Goal: Find contact information: Find contact information

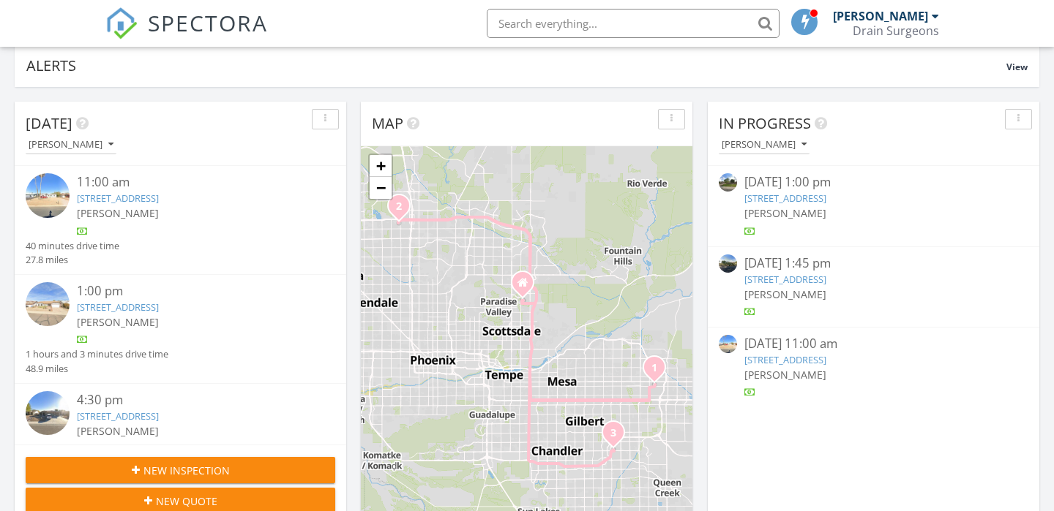
click at [203, 223] on div "11:00 am 8006 E 4th Ave, Mesa, AZ 85208 Mike Gerstein" at bounding box center [193, 205] width 232 height 65
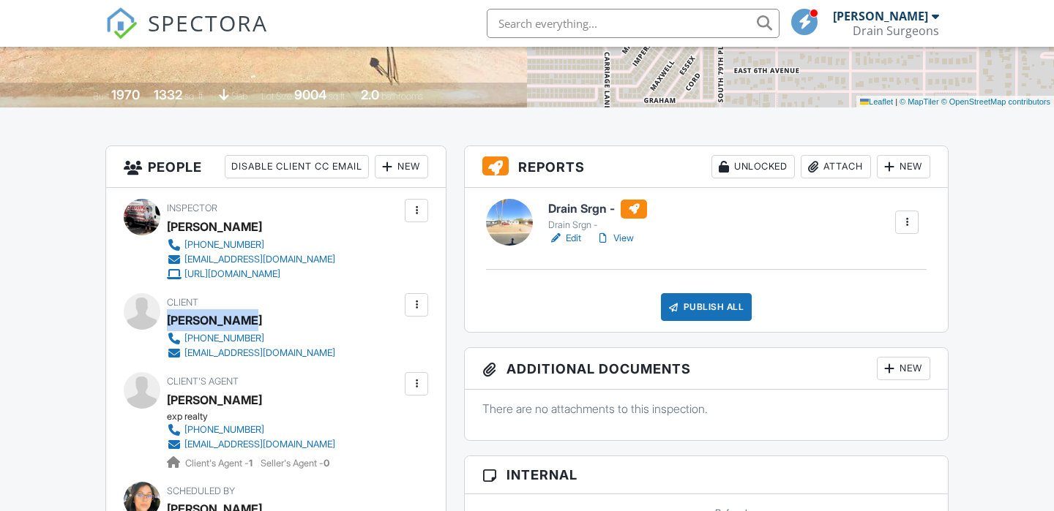
drag, startPoint x: 244, startPoint y: 322, endPoint x: 168, endPoint y: 318, distance: 76.2
click at [168, 318] on div "Jose Ramirez" at bounding box center [257, 321] width 180 height 22
copy div "Jose Ramirez"
drag, startPoint x: 329, startPoint y: 334, endPoint x: 182, endPoint y: 338, distance: 146.4
click at [182, 338] on div "Client Jose Ramirez 480-758-0711 ramirezjesus813@gmail.com" at bounding box center [286, 326] width 239 height 67
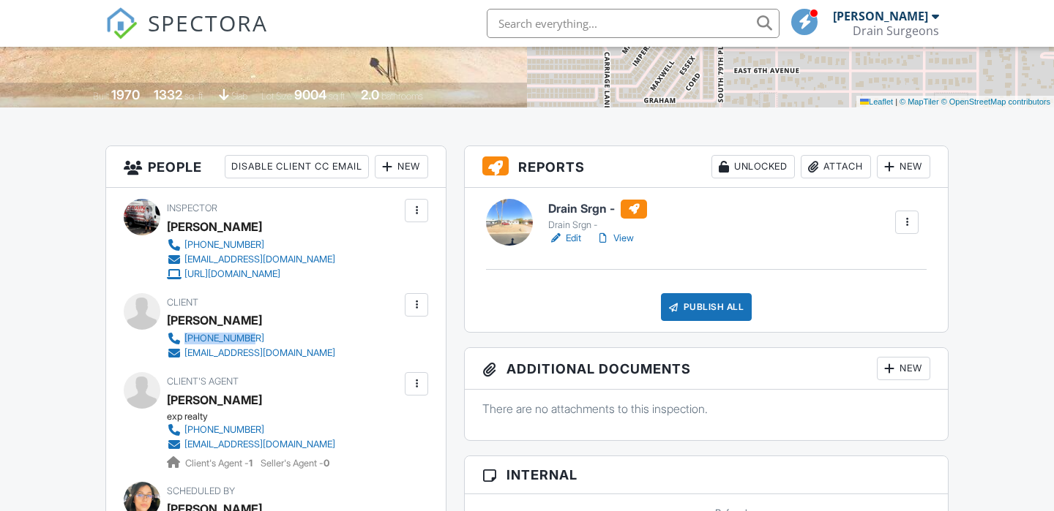
copy link "480-758-0711"
drag, startPoint x: 378, startPoint y: 357, endPoint x: 184, endPoint y: 351, distance: 194.0
click at [184, 351] on div "Client Jose Ramirez 480-758-0711 ramirezjesus813@gmail.com" at bounding box center [286, 326] width 239 height 67
copy div "ramirezjesus813@gmail.com"
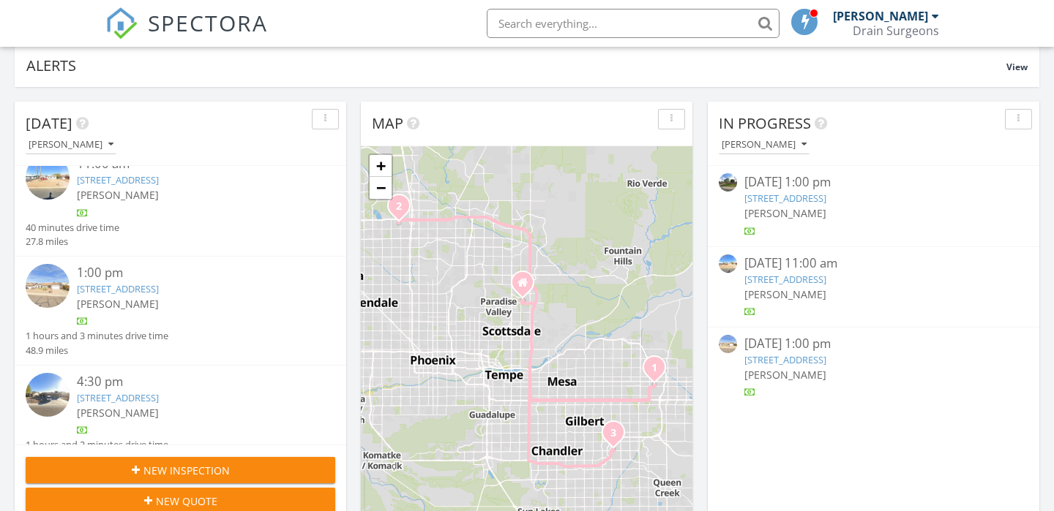
scroll to position [47, 0]
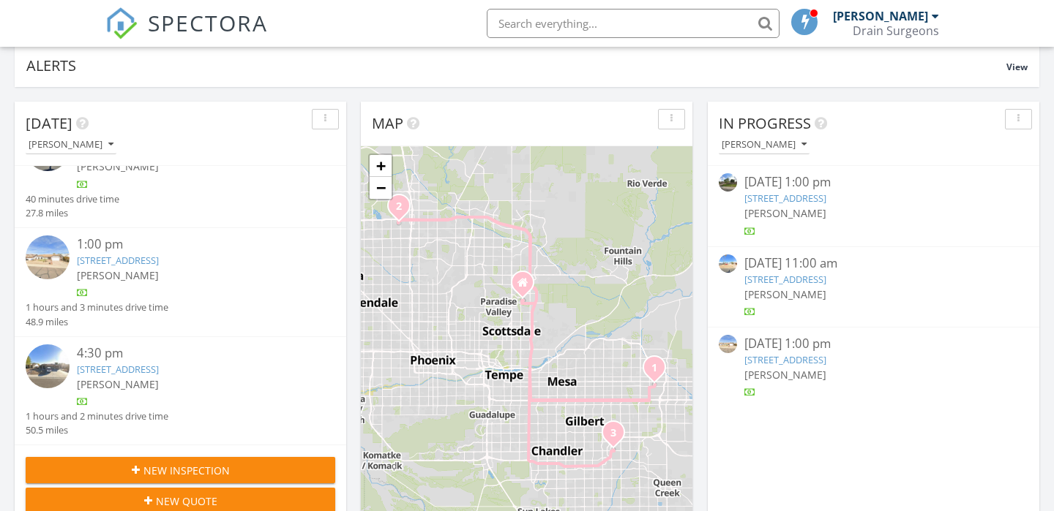
click at [59, 257] on img at bounding box center [48, 258] width 44 height 44
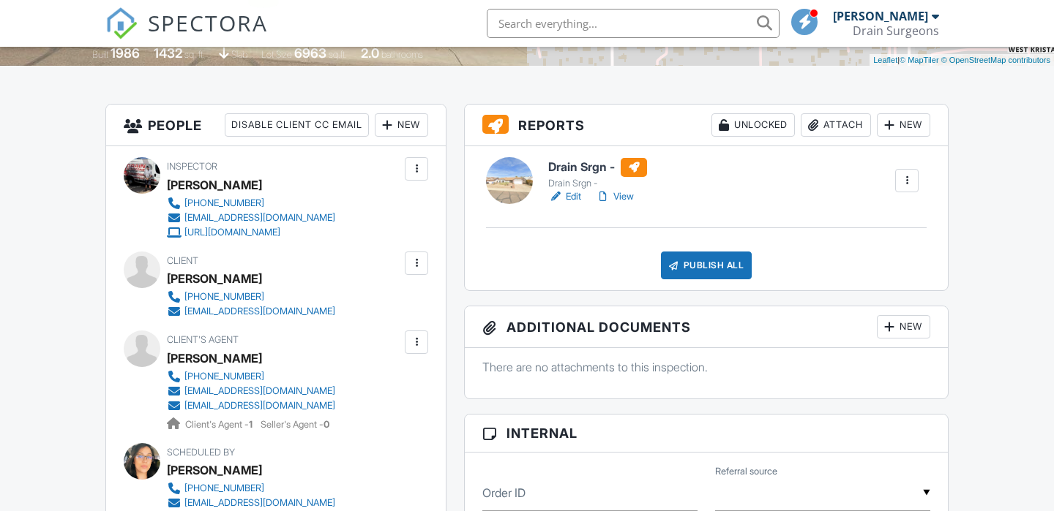
scroll to position [336, 0]
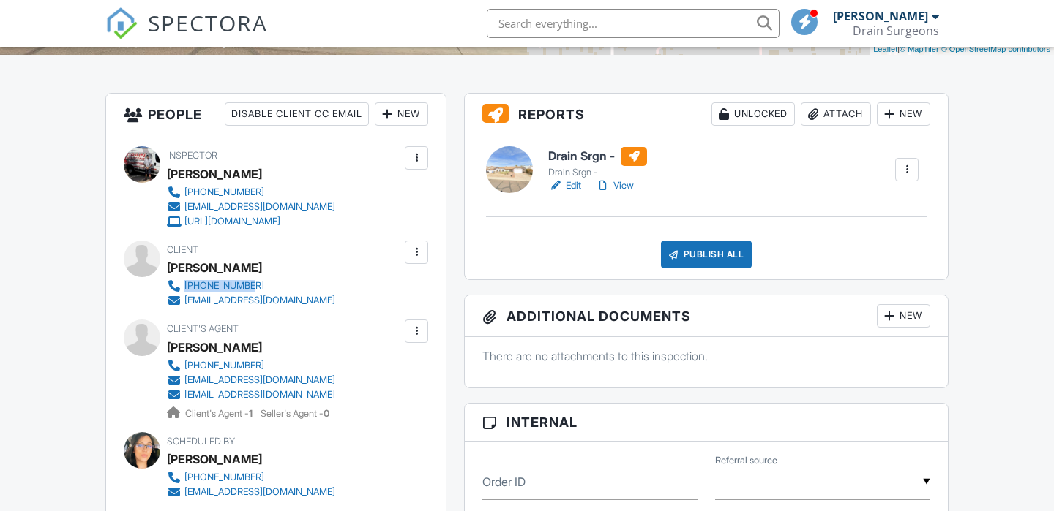
drag, startPoint x: 349, startPoint y: 280, endPoint x: 259, endPoint y: 288, distance: 90.3
click at [259, 288] on div "Client Daniel Ingram 602-670-2041 ingramdaniel95@gmail.com" at bounding box center [286, 274] width 239 height 67
copy div "602-670-2041"
drag, startPoint x: 356, startPoint y: 302, endPoint x: 180, endPoint y: 304, distance: 175.6
click at [180, 304] on div "Client Daniel Ingram 602-670-2041 ingramdaniel95@gmail.com" at bounding box center [286, 274] width 239 height 67
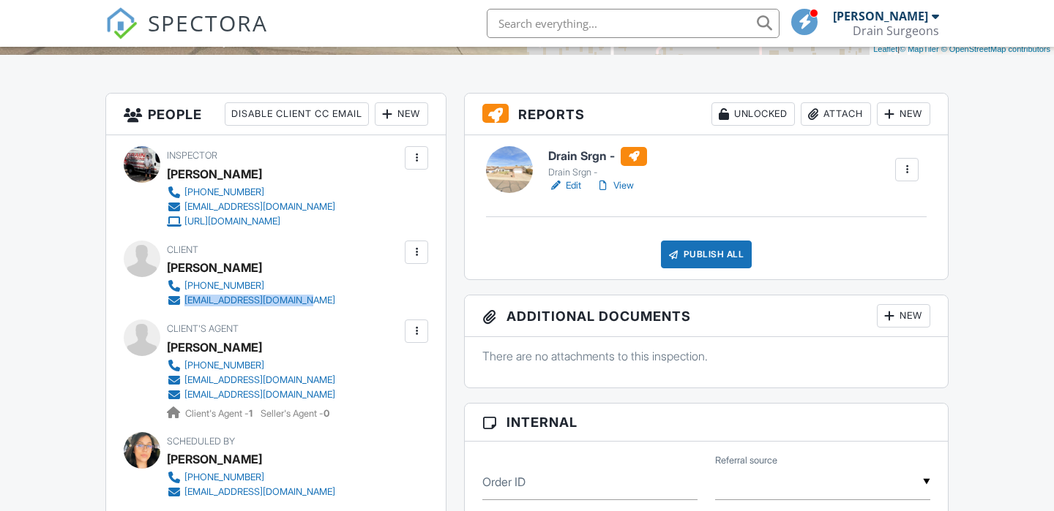
copy link "ingramdaniel95@gmail.com"
drag, startPoint x: 307, startPoint y: 349, endPoint x: 167, endPoint y: 346, distance: 140.5
click at [167, 346] on div "Cody McHenry" at bounding box center [257, 348] width 180 height 22
copy div "Cody McHenry"
drag, startPoint x: 353, startPoint y: 360, endPoint x: 181, endPoint y: 368, distance: 171.4
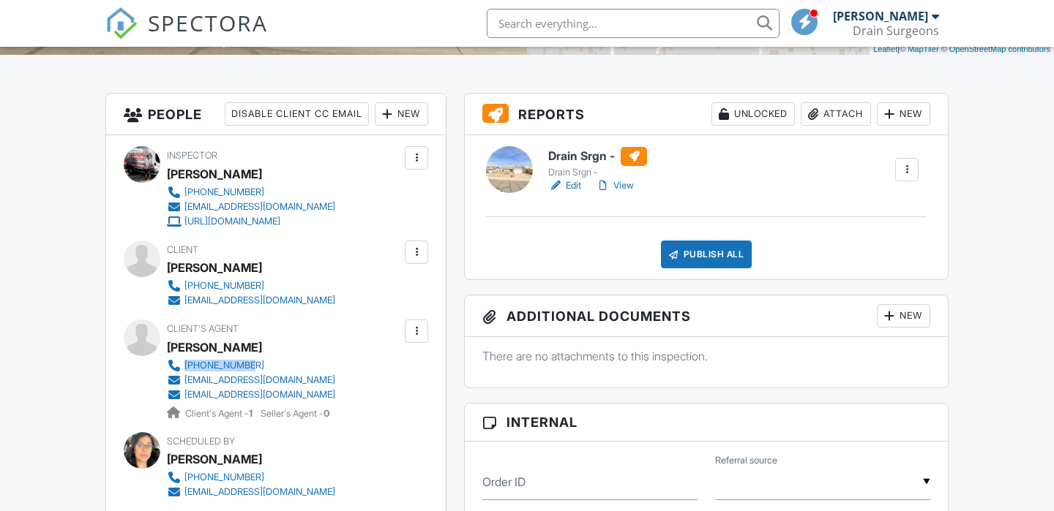
click at [181, 368] on div "Client's Agent Cody McHenry 602-882-8243 listwithcody@gmail.com jeselle@itsabre…" at bounding box center [286, 370] width 239 height 101
copy link "602-882-8243"
drag, startPoint x: 339, startPoint y: 380, endPoint x: 179, endPoint y: 378, distance: 159.5
click at [179, 378] on div "602-882-8243 listwithcody@gmail.com jeselle@itsabreezerealestate.com Client's A…" at bounding box center [257, 390] width 180 height 62
copy link "listwithcody@gmail.com"
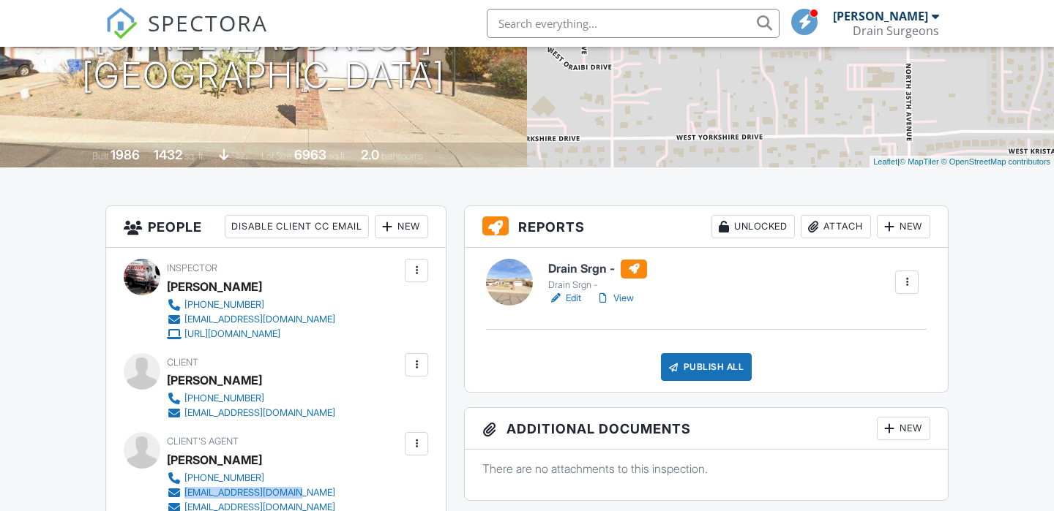
scroll to position [0, 0]
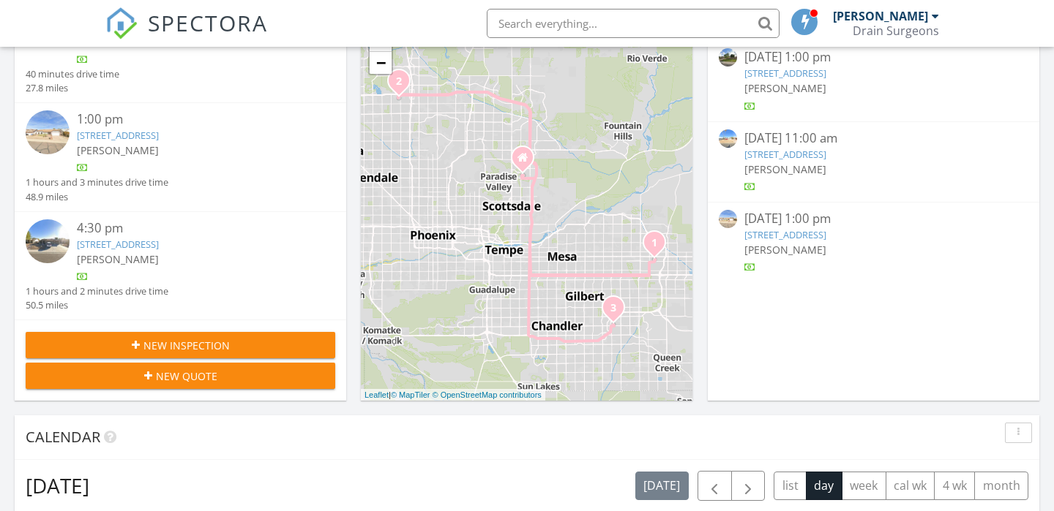
scroll to position [277, 0]
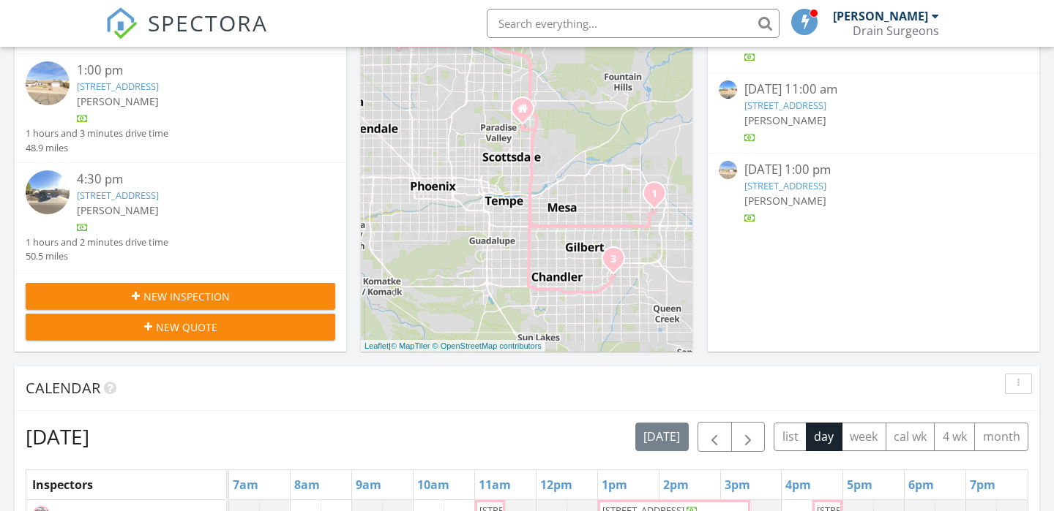
click at [48, 203] on img at bounding box center [48, 192] width 44 height 44
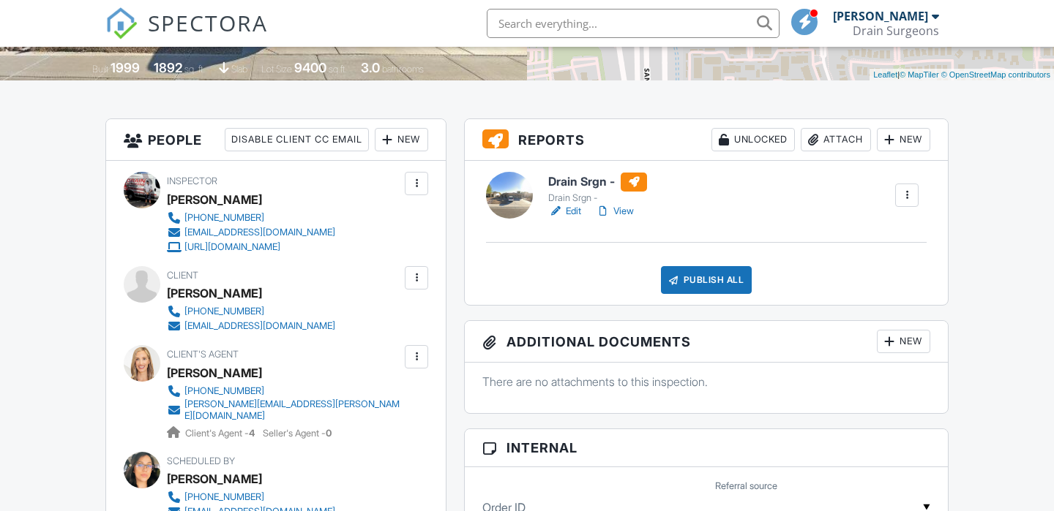
scroll to position [313, 0]
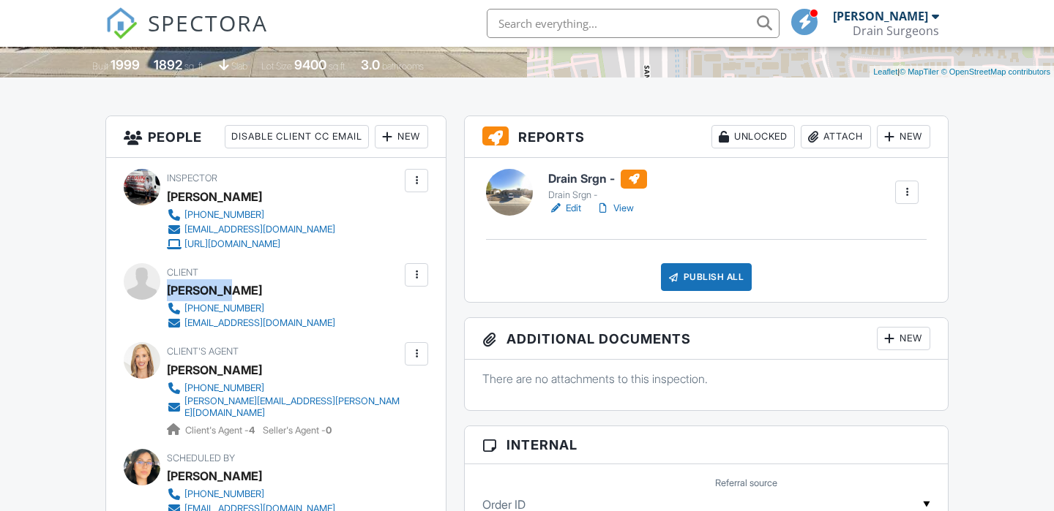
drag, startPoint x: 225, startPoint y: 288, endPoint x: 169, endPoint y: 286, distance: 55.6
click at [169, 286] on div "Dan-Susie Cahalan" at bounding box center [214, 291] width 95 height 22
copy div "Dan-Susie"
drag, startPoint x: 273, startPoint y: 290, endPoint x: 230, endPoint y: 292, distance: 42.5
click at [230, 292] on div "Dan-Susie Cahalan" at bounding box center [214, 291] width 95 height 22
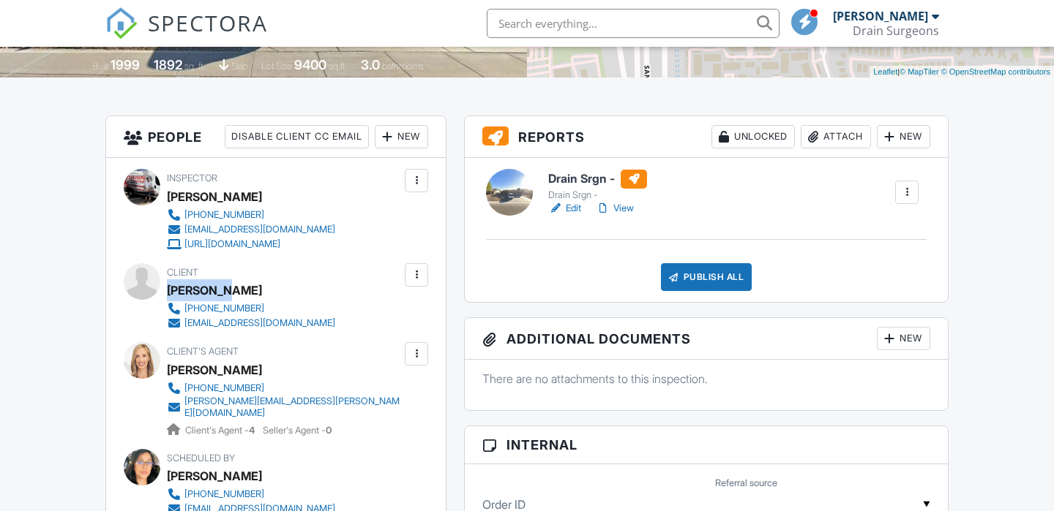
copy div "Cahalan"
drag, startPoint x: 309, startPoint y: 311, endPoint x: 184, endPoint y: 311, distance: 124.4
click at [184, 311] on div "Client Dan-Susie Cahalan 515-447-3315 cahalansm@gmail.com" at bounding box center [286, 296] width 239 height 67
copy div "515-447-3315"
drag, startPoint x: 351, startPoint y: 398, endPoint x: 214, endPoint y: 394, distance: 137.6
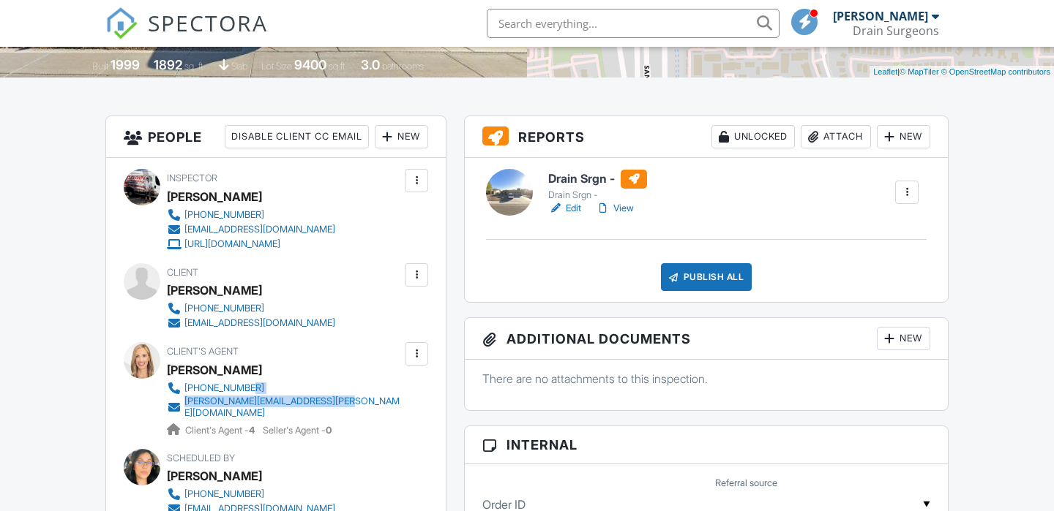
click at [214, 394] on div "Client's Agent Nadine Marshall 908-797-0402 nadine.marshall@evrealestate.com Cl…" at bounding box center [319, 389] width 304 height 95
drag, startPoint x: 325, startPoint y: 317, endPoint x: 296, endPoint y: 325, distance: 29.6
click at [296, 325] on div "Client Dan-Susie Cahalan 515-447-3315 cahalansm@gmail.com" at bounding box center [286, 296] width 239 height 67
copy div "cahalansm@gmail.com"
drag, startPoint x: 277, startPoint y: 368, endPoint x: 165, endPoint y: 366, distance: 112.0
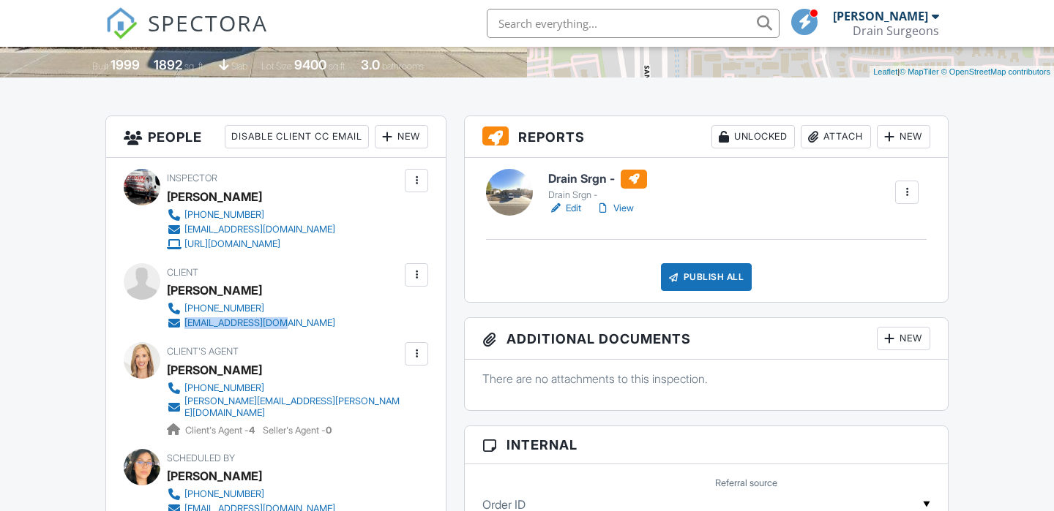
click at [165, 366] on div "Client's Agent Nadine Marshall 908-797-0402 nadine.marshall@evrealestate.com Cl…" at bounding box center [276, 389] width 304 height 95
click at [337, 376] on div "Nadine Marshall" at bounding box center [290, 370] width 246 height 22
drag, startPoint x: 271, startPoint y: 369, endPoint x: 170, endPoint y: 367, distance: 101.0
click at [170, 367] on div "Nadine Marshall" at bounding box center [290, 370] width 246 height 22
copy div "Nadine Marshall"
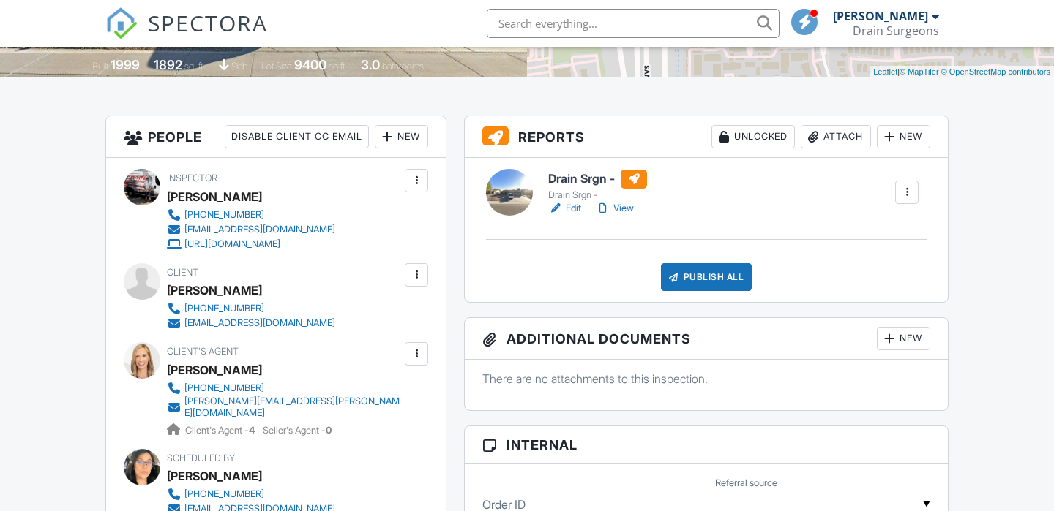
drag, startPoint x: 372, startPoint y: 386, endPoint x: 269, endPoint y: 384, distance: 103.2
click at [269, 384] on div "Client's Agent Nadine Marshall 908-797-0402 nadine.marshall@evrealestate.com Cl…" at bounding box center [319, 389] width 304 height 95
drag, startPoint x: 340, startPoint y: 383, endPoint x: 179, endPoint y: 390, distance: 161.1
click at [179, 390] on div "908-797-0402 nadine.marshall@evrealestate.com Client's Agent - 4 Seller's Agent…" at bounding box center [290, 409] width 246 height 56
copy link "908-797-0402"
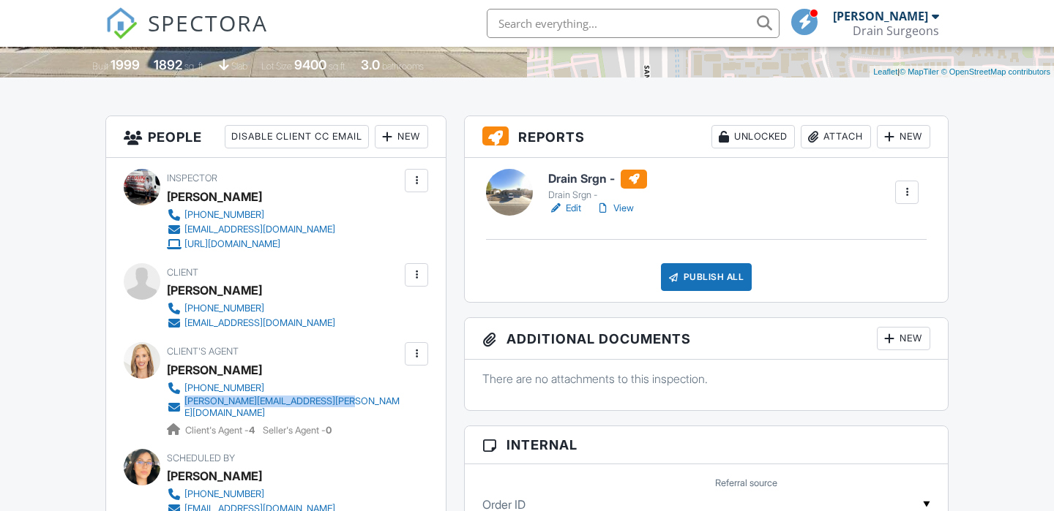
drag, startPoint x: 358, startPoint y: 405, endPoint x: 184, endPoint y: 405, distance: 174.1
click at [184, 405] on div "Client's Agent Nadine Marshall 908-797-0402 nadine.marshall@evrealestate.com Cl…" at bounding box center [319, 389] width 304 height 95
copy div "nadine.marshall@evrealestate.com"
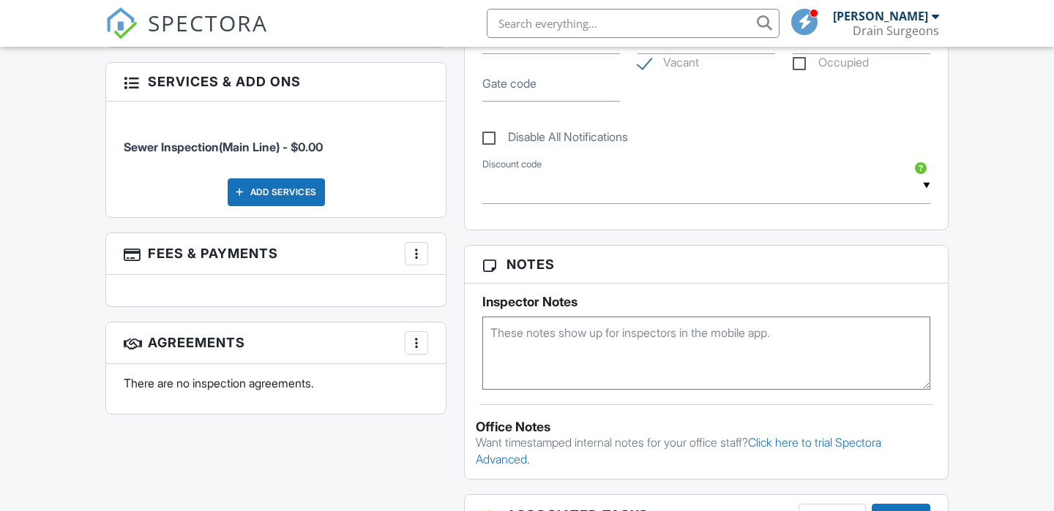
scroll to position [841, 0]
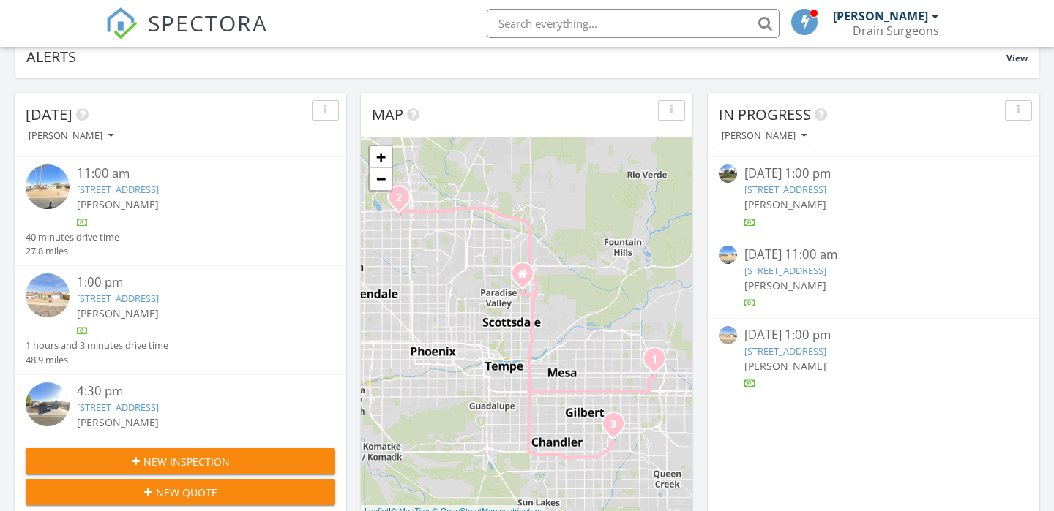
scroll to position [36, 0]
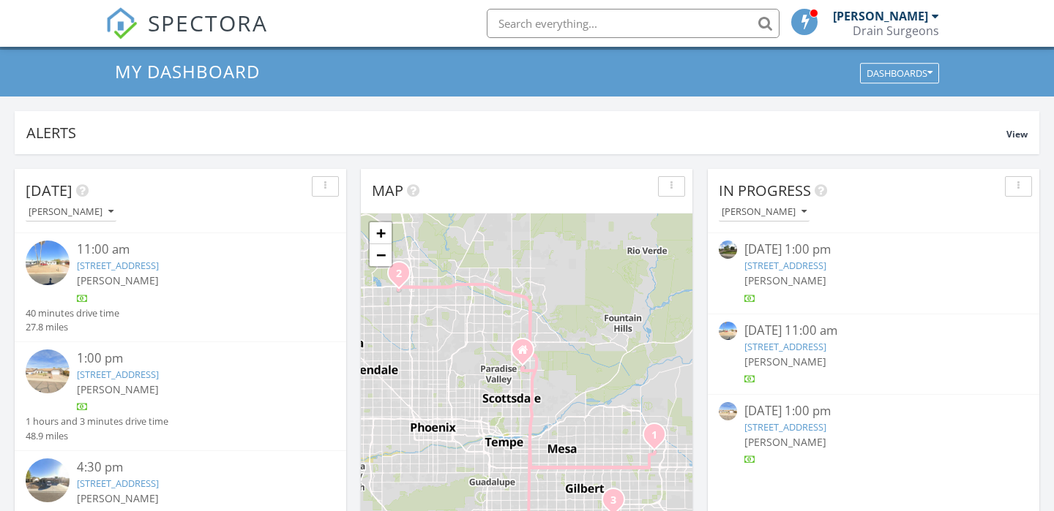
click at [52, 259] on img at bounding box center [48, 263] width 44 height 44
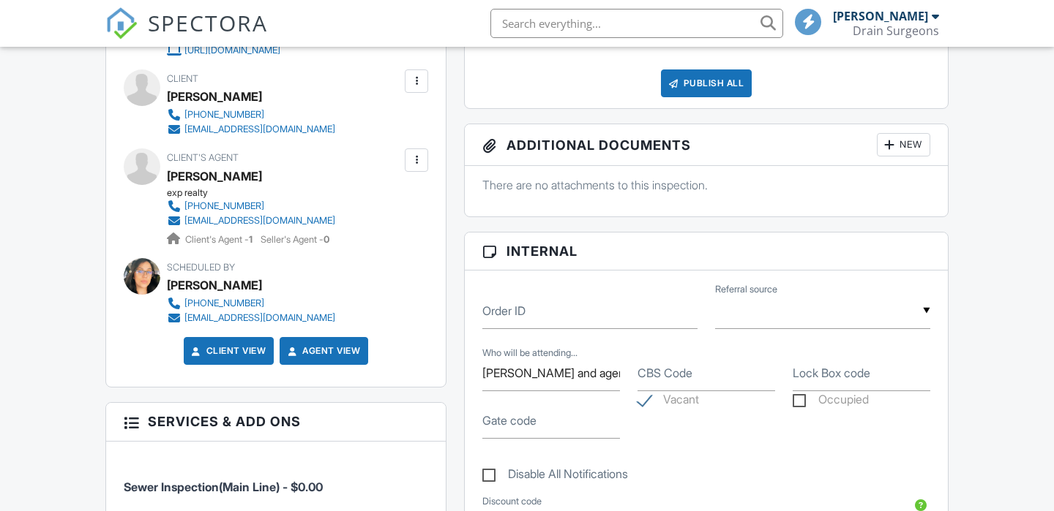
scroll to position [475, 0]
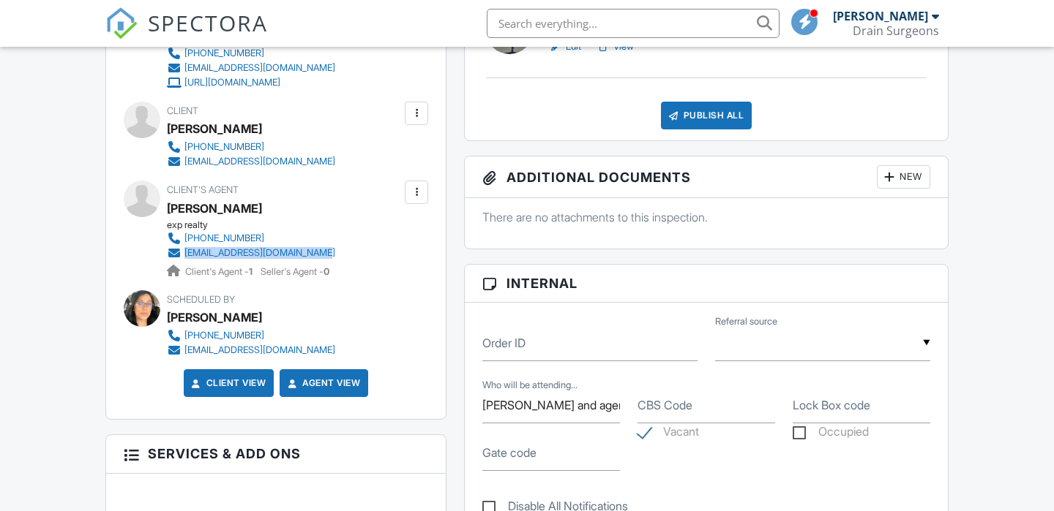
drag, startPoint x: 340, startPoint y: 251, endPoint x: 182, endPoint y: 259, distance: 157.5
click at [181, 259] on div "exp realty [PHONE_NUMBER] [EMAIL_ADDRESS][DOMAIN_NAME] Client's Agent - 1 Selle…" at bounding box center [257, 249] width 180 height 59
copy link "[EMAIL_ADDRESS][DOMAIN_NAME]"
drag, startPoint x: 342, startPoint y: 231, endPoint x: 260, endPoint y: 240, distance: 82.4
click at [260, 240] on div "exp realty 602-541-6730 jmperezortega0327@gmail.com Client's Agent - 1 Seller's…" at bounding box center [257, 249] width 180 height 59
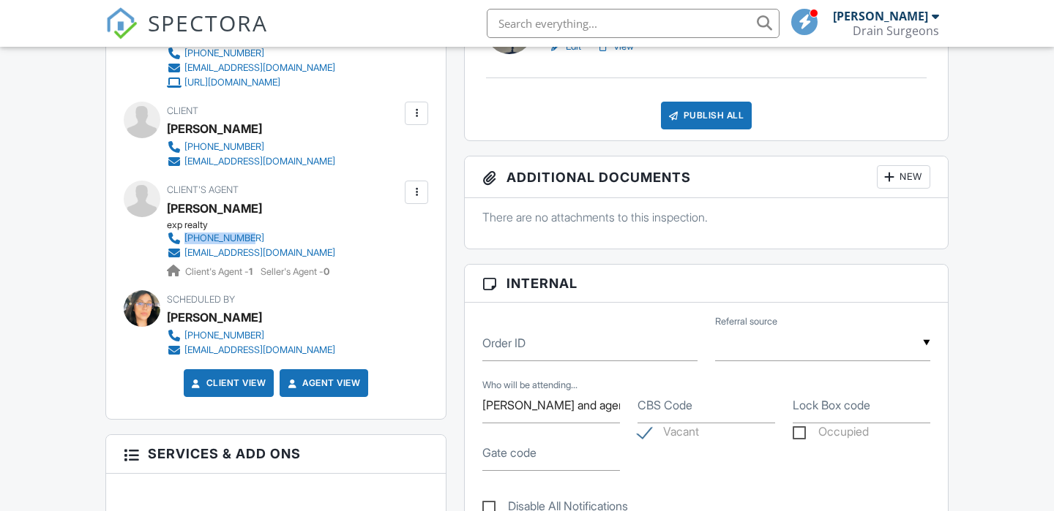
copy div "602-541-6730"
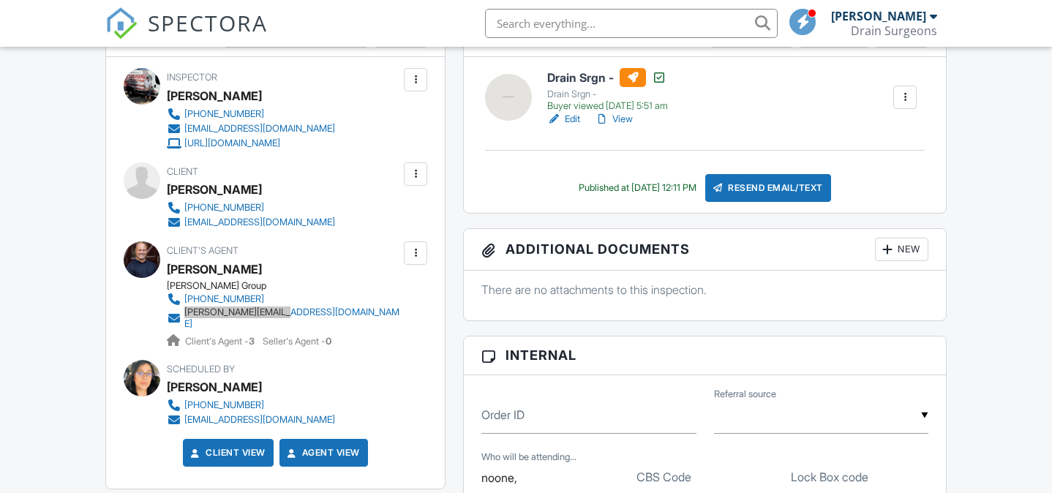
scroll to position [414, 0]
